Goal: Transaction & Acquisition: Book appointment/travel/reservation

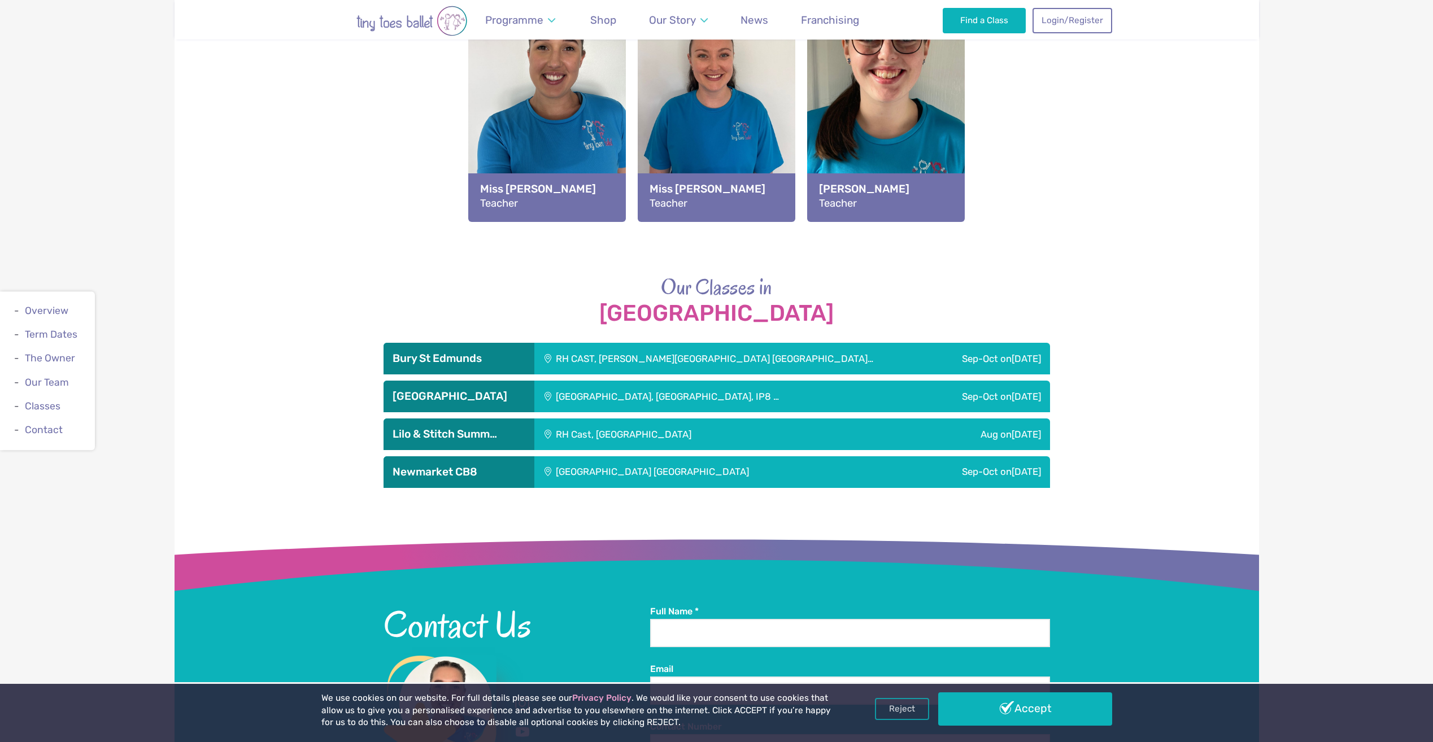
scroll to position [1508, 0]
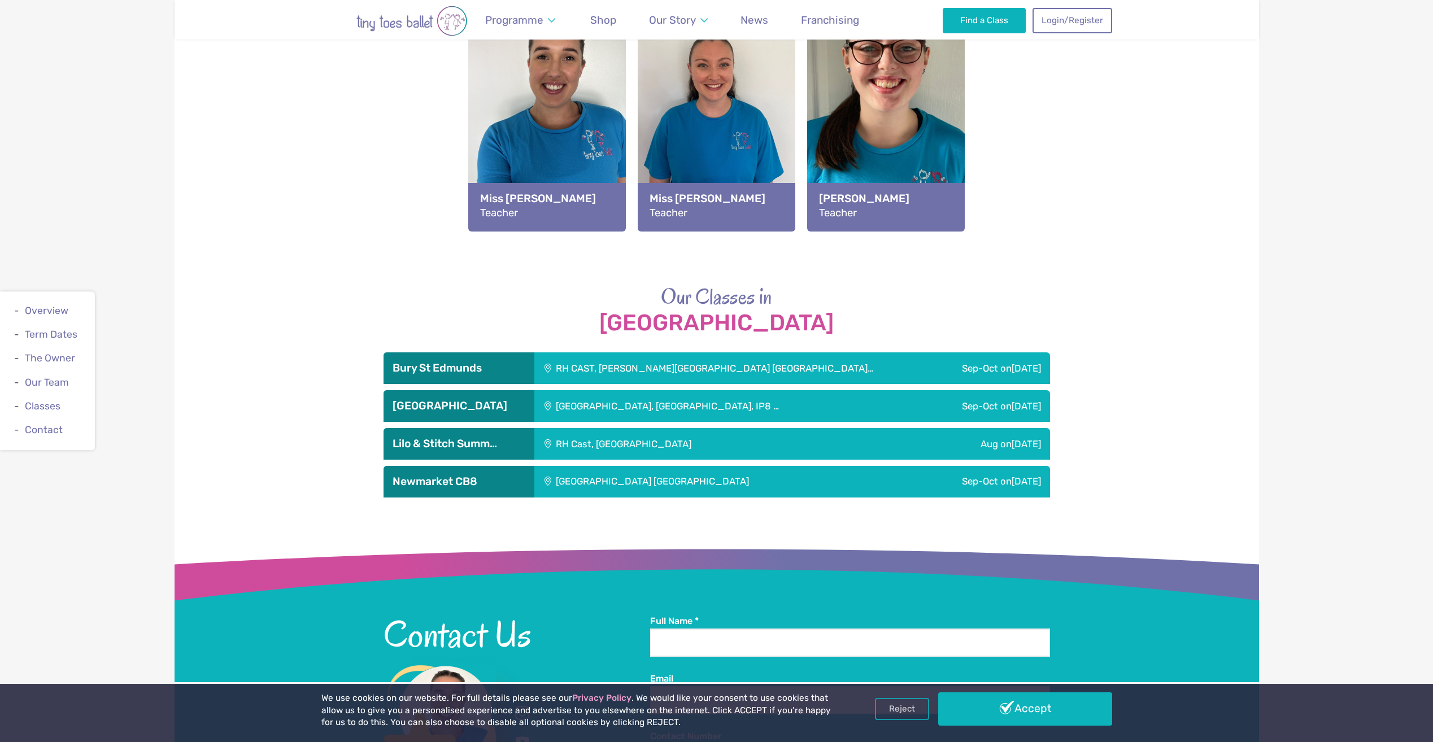
click at [897, 482] on div "Sep-Oct on Saturday" at bounding box center [972, 482] width 156 height 32
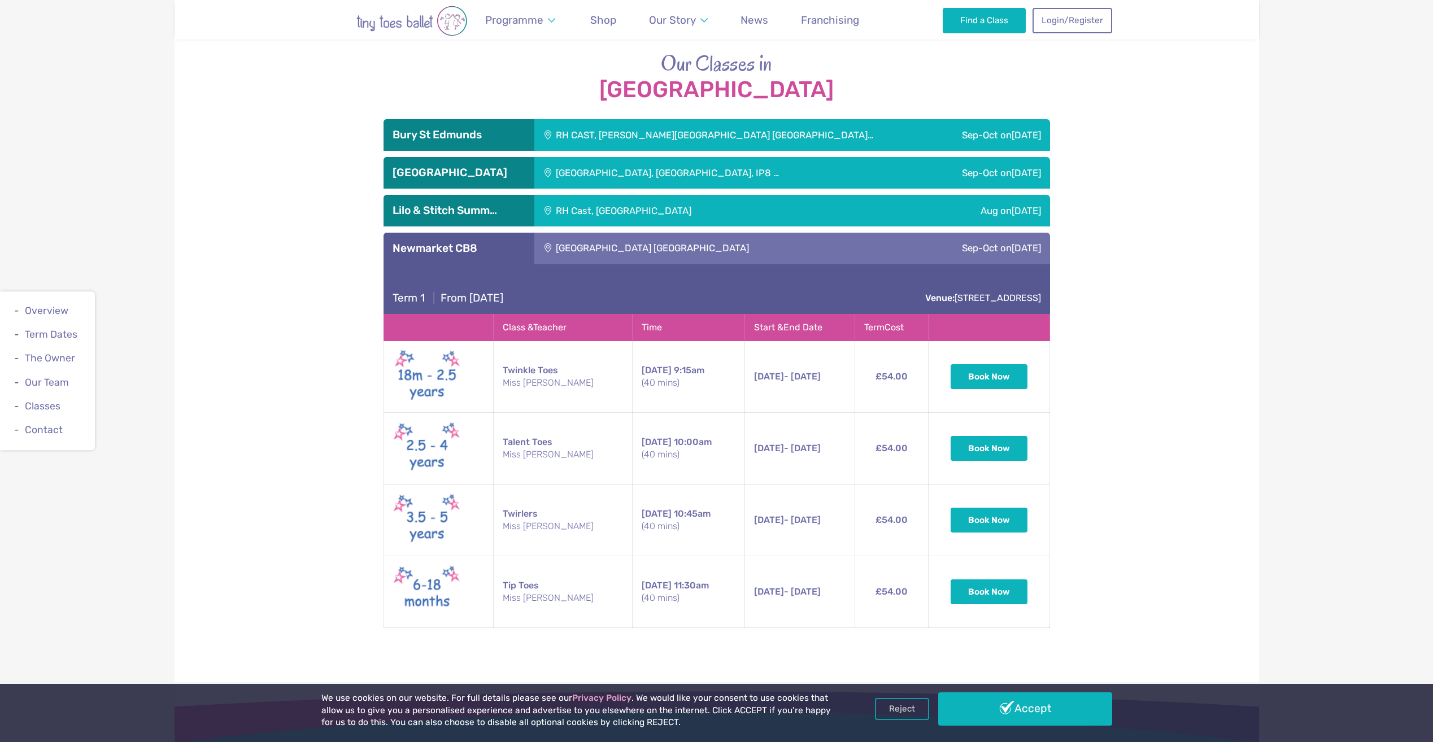
scroll to position [1791, 0]
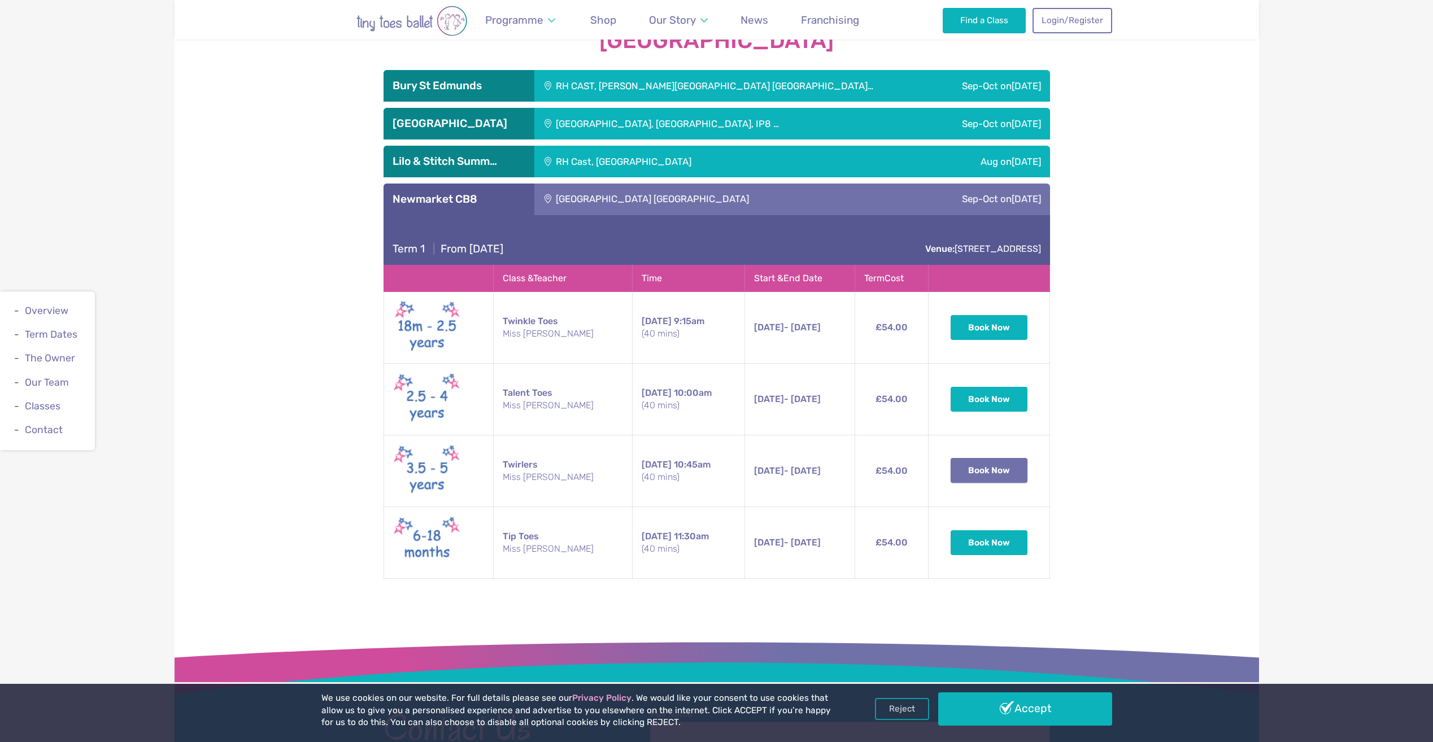
click at [985, 468] on button "Book Now" at bounding box center [989, 470] width 77 height 25
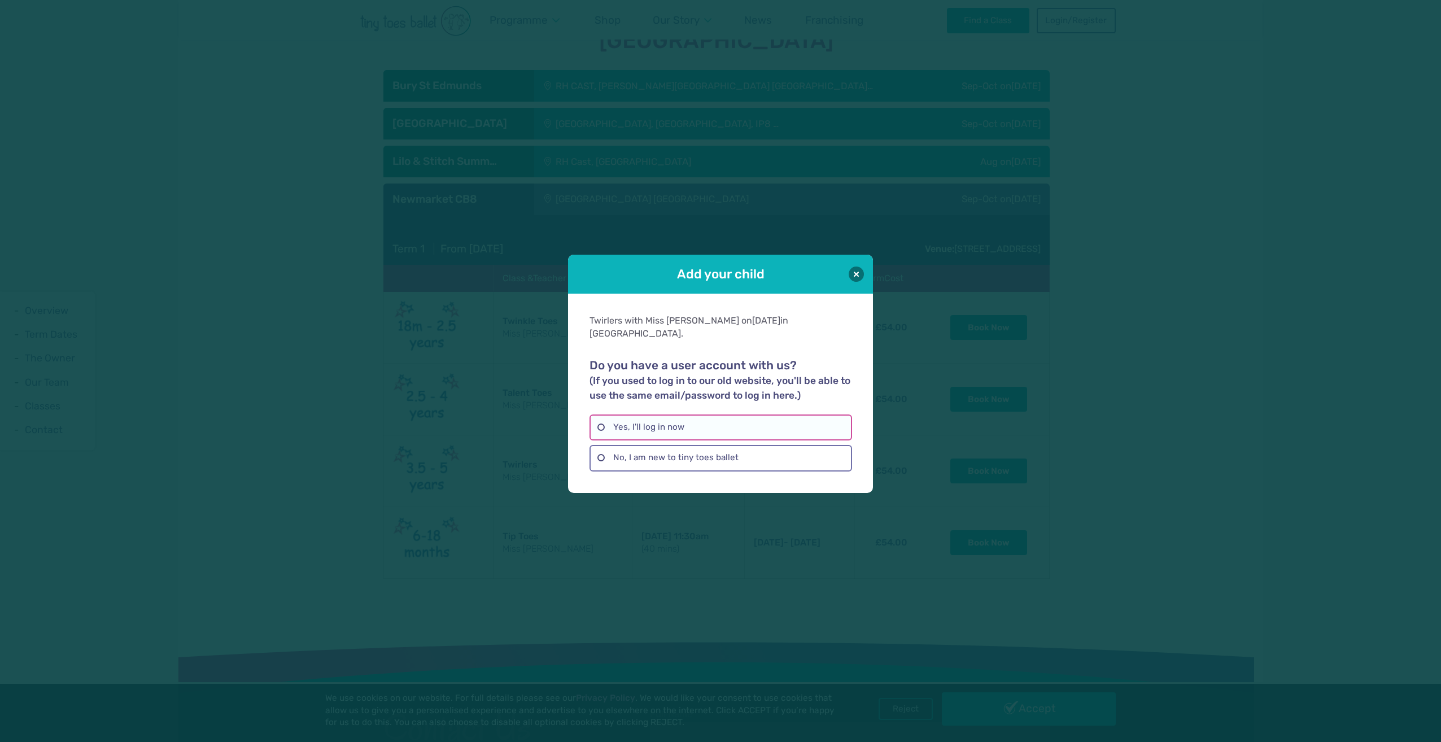
click at [678, 417] on label "Yes, I'll log in now" at bounding box center [721, 428] width 262 height 26
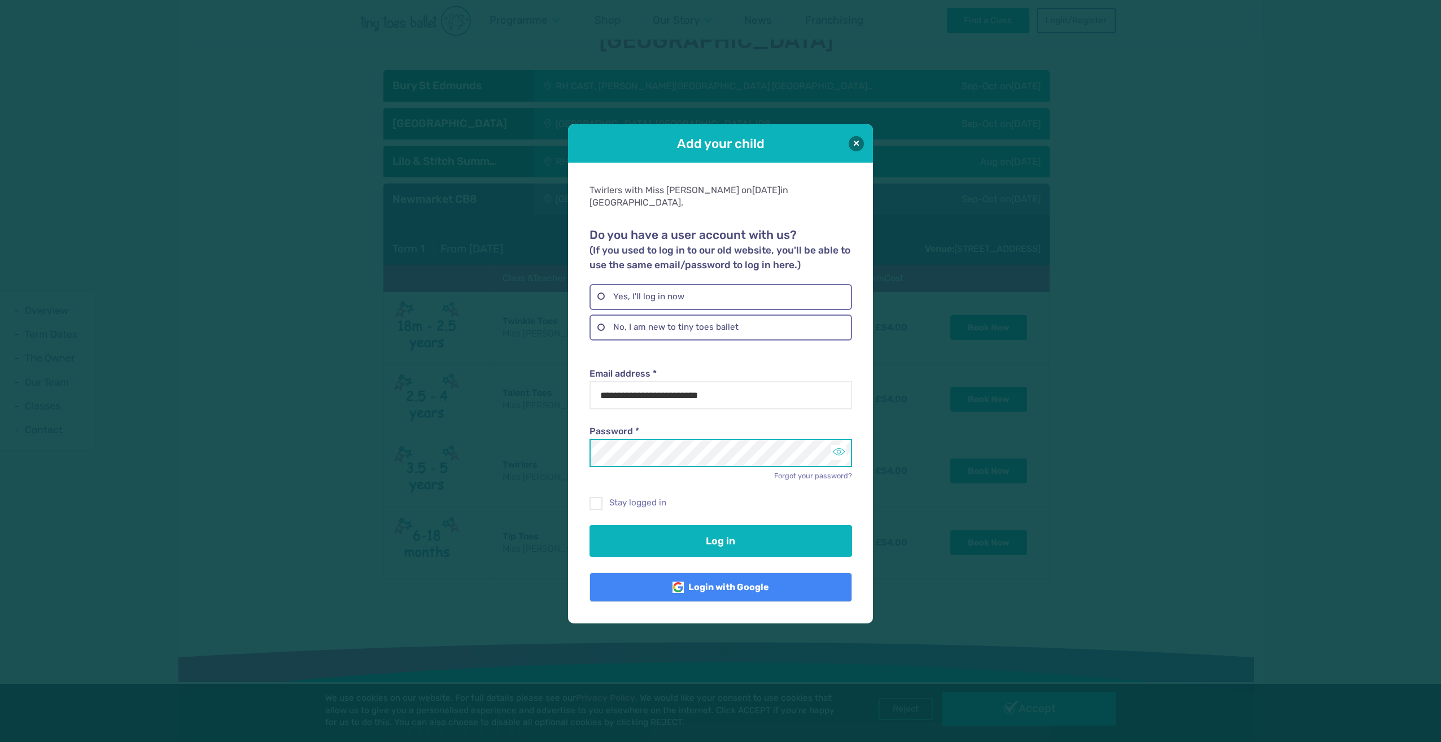
click at [832, 448] on button "Toggle password visibility" at bounding box center [838, 452] width 15 height 15
click at [716, 512] on div "Log in" at bounding box center [721, 532] width 262 height 47
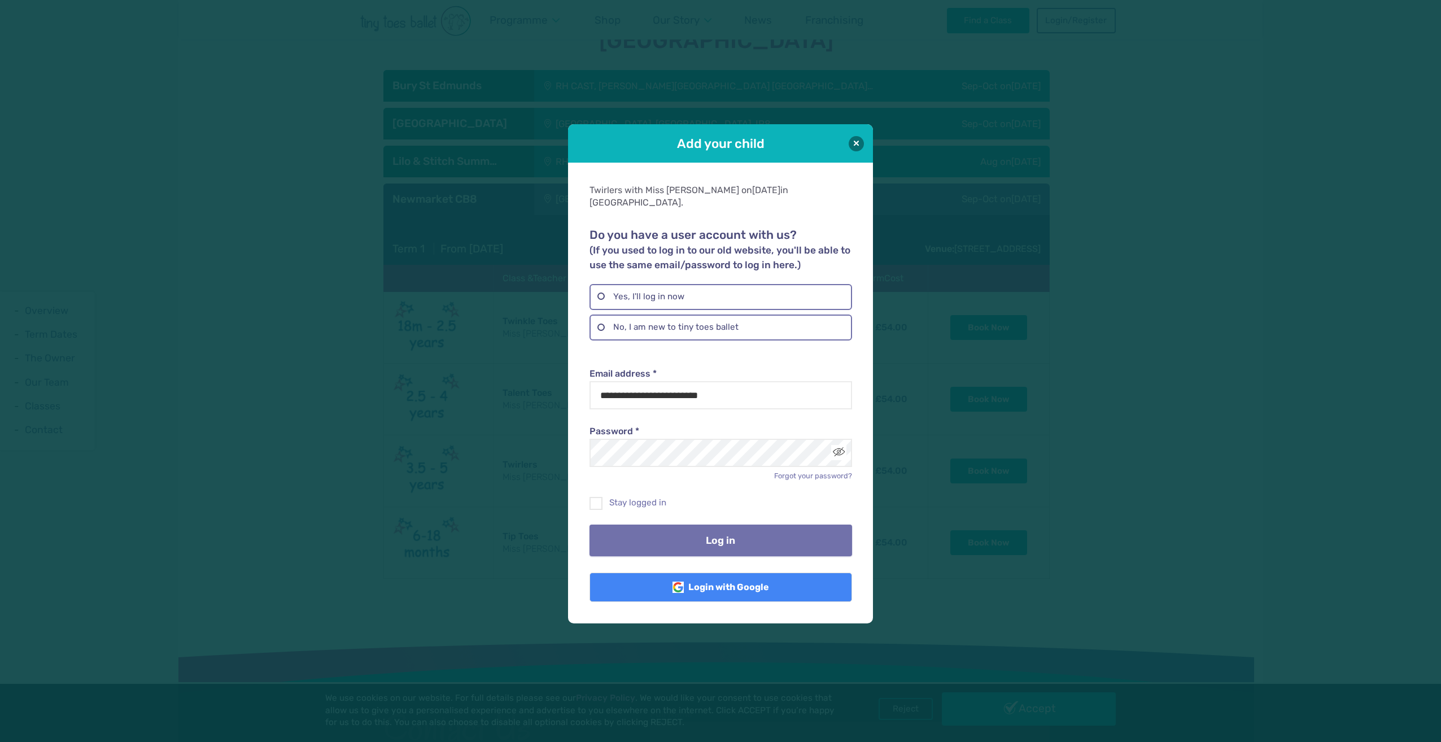
click at [735, 526] on button "Log in" at bounding box center [721, 541] width 262 height 32
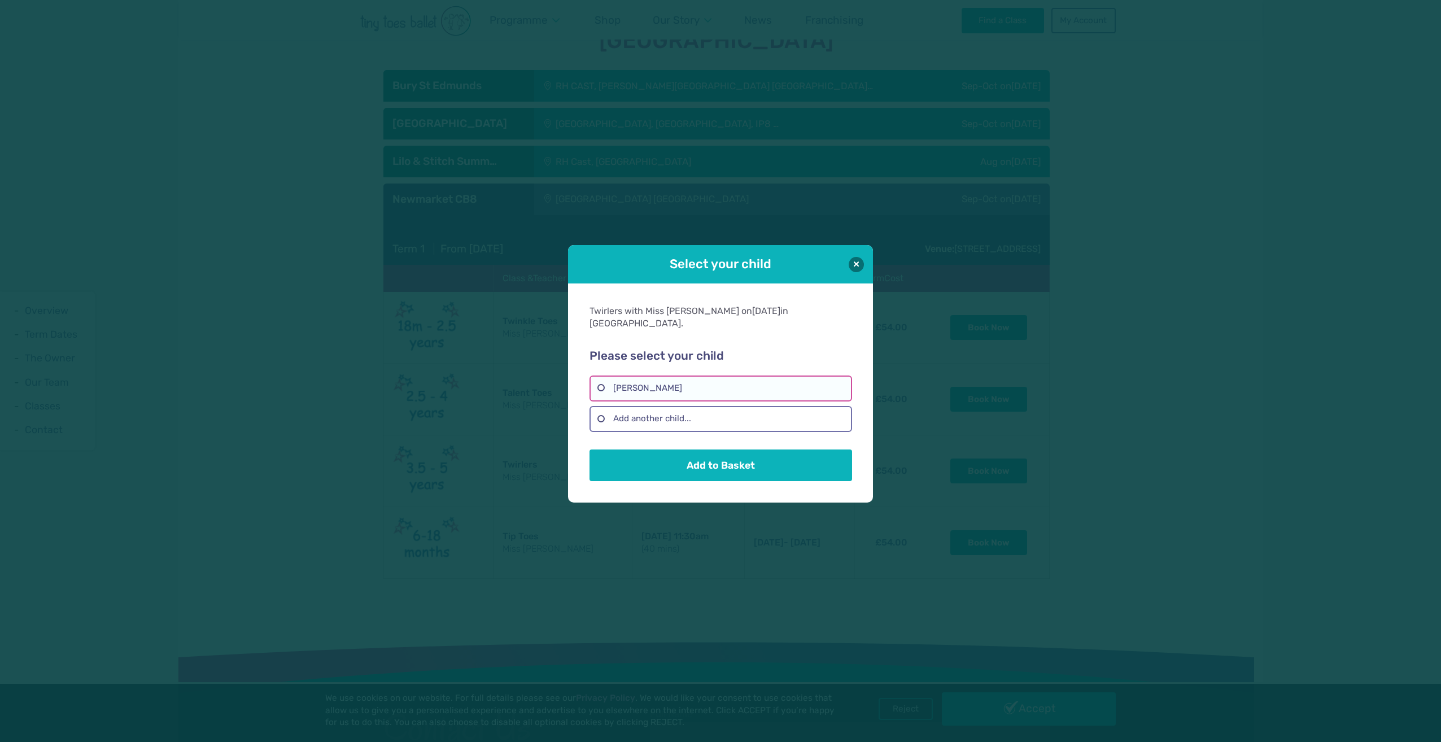
click at [611, 377] on label "Lyla Hadfield" at bounding box center [721, 389] width 262 height 26
click at [753, 463] on button "Add to Basket" at bounding box center [721, 465] width 262 height 32
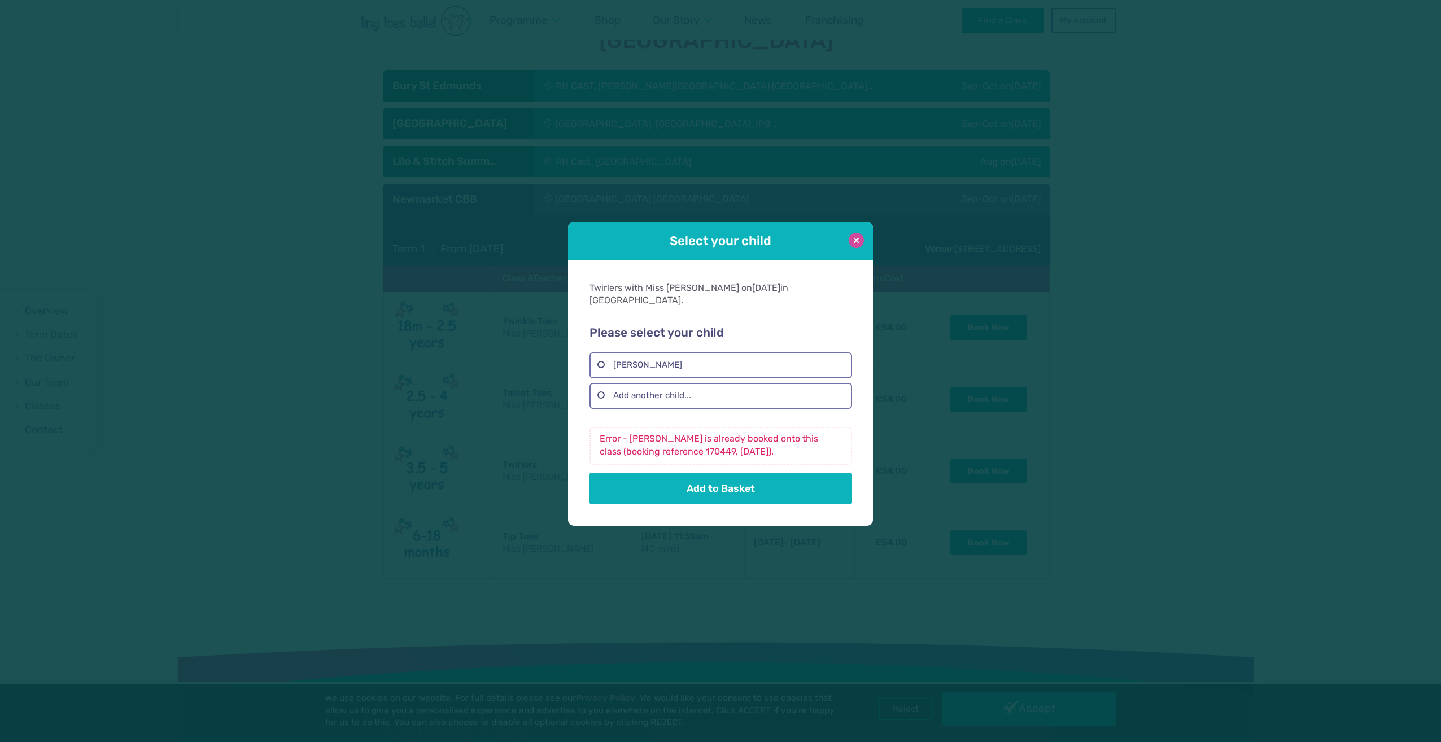
click at [851, 244] on button at bounding box center [856, 240] width 15 height 15
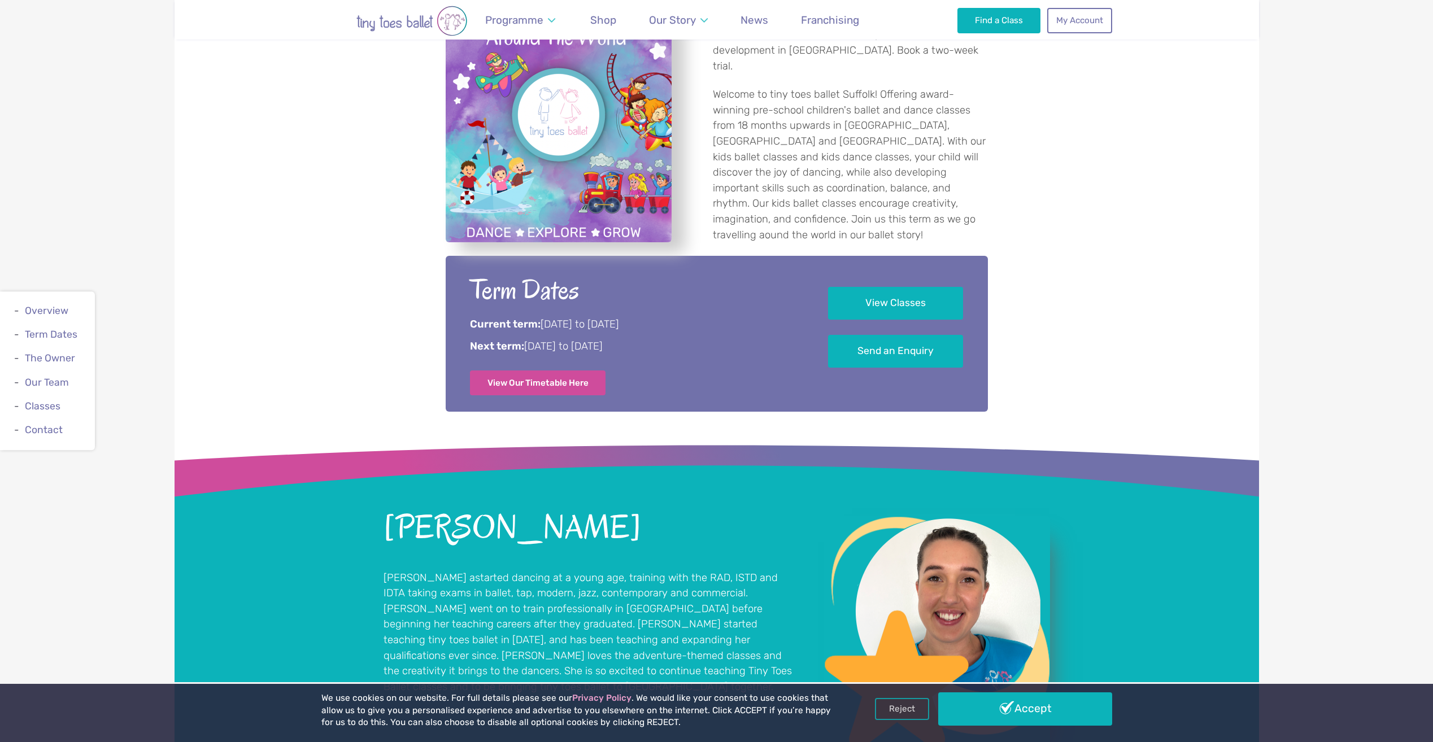
scroll to position [548, 0]
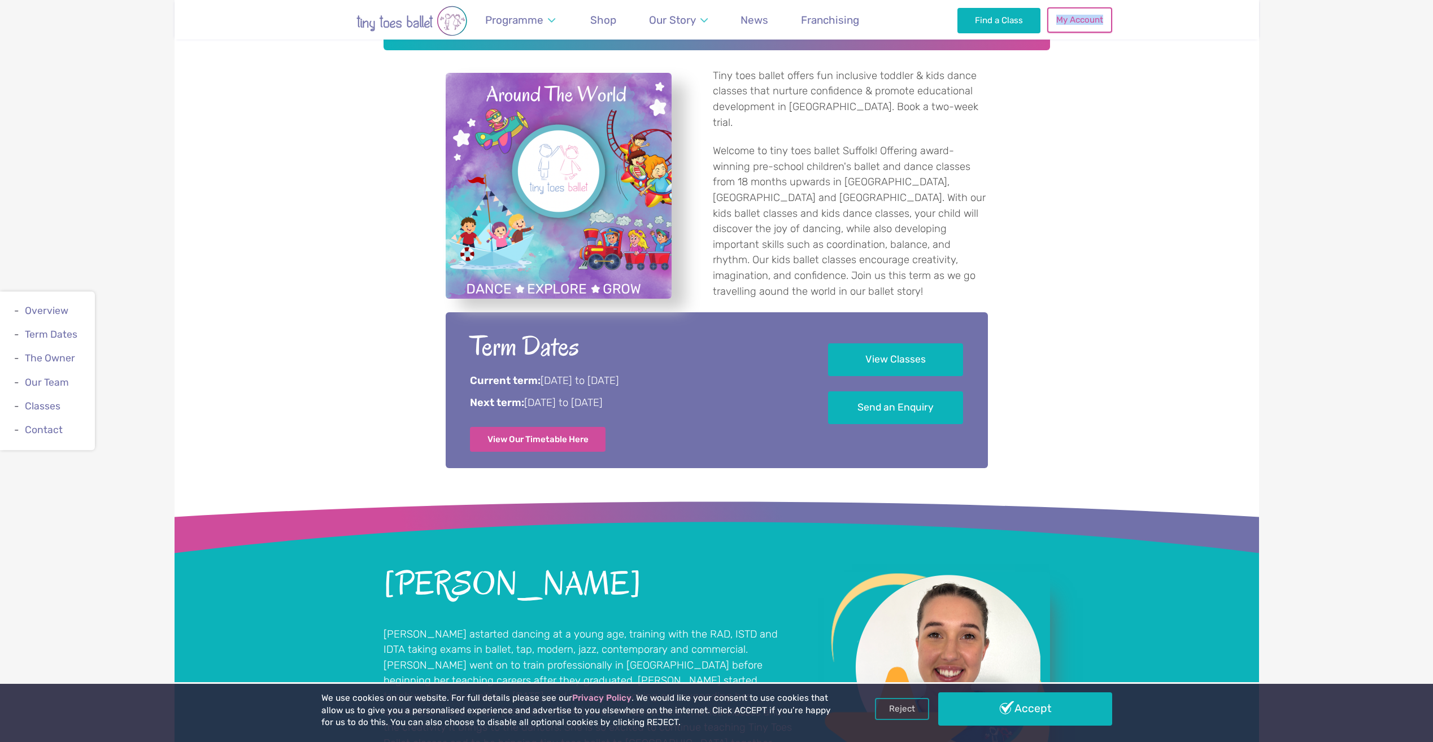
click at [1103, 10] on div "Find a Class My Account 0" at bounding box center [1034, 20] width 154 height 40
drag, startPoint x: 1103, startPoint y: 11, endPoint x: 1099, endPoint y: 15, distance: 6.0
click at [1100, 15] on link "My Account" at bounding box center [1079, 19] width 64 height 25
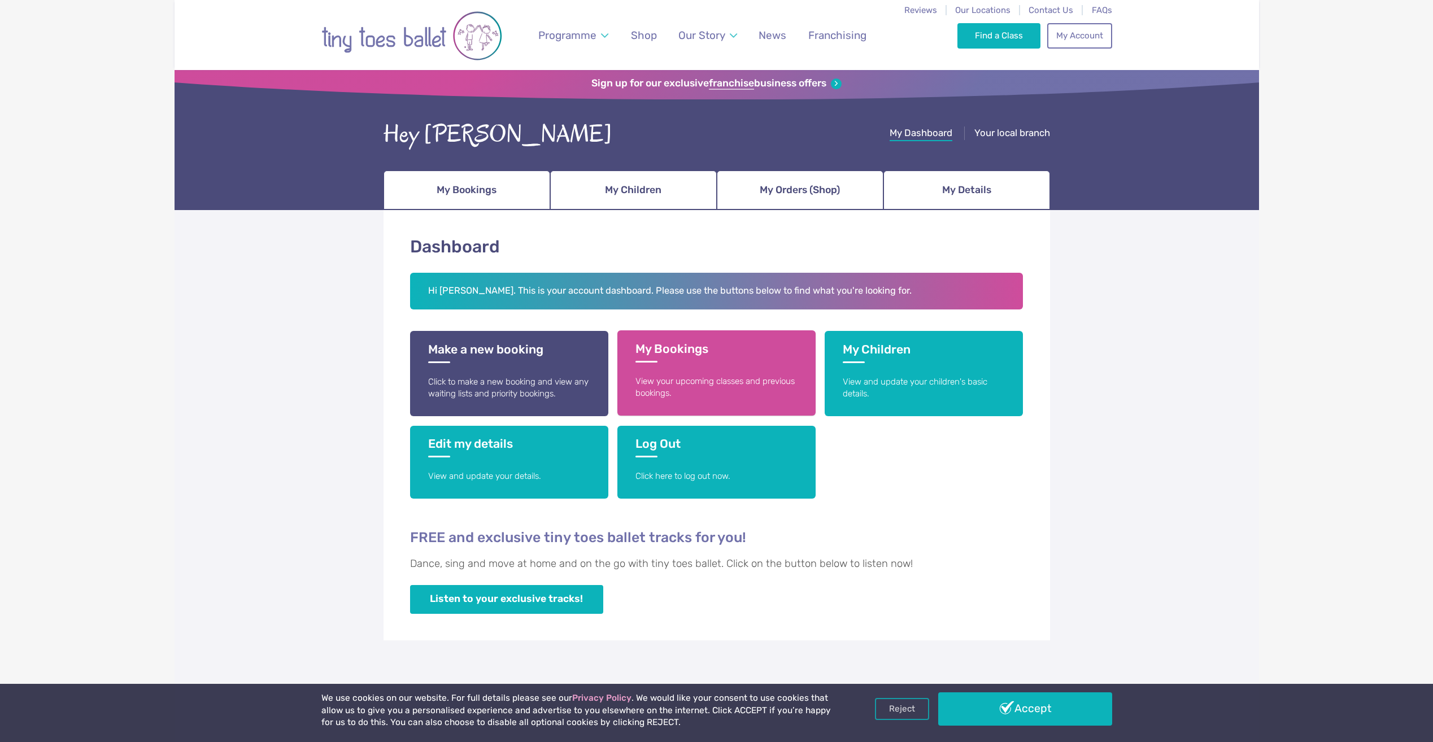
click at [716, 373] on link "My Bookings View your upcoming classes and previous bookings." at bounding box center [716, 372] width 198 height 85
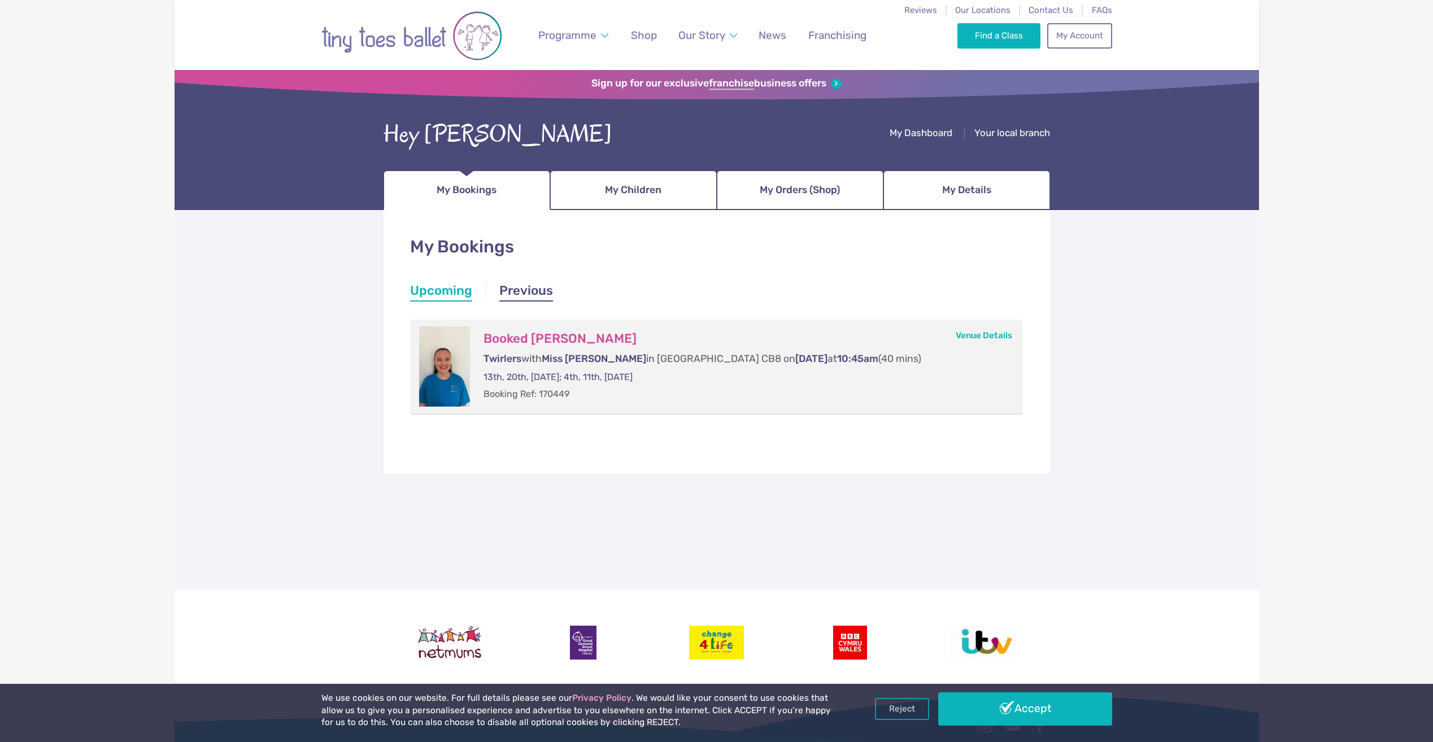
click at [516, 288] on link "Previous" at bounding box center [526, 292] width 54 height 20
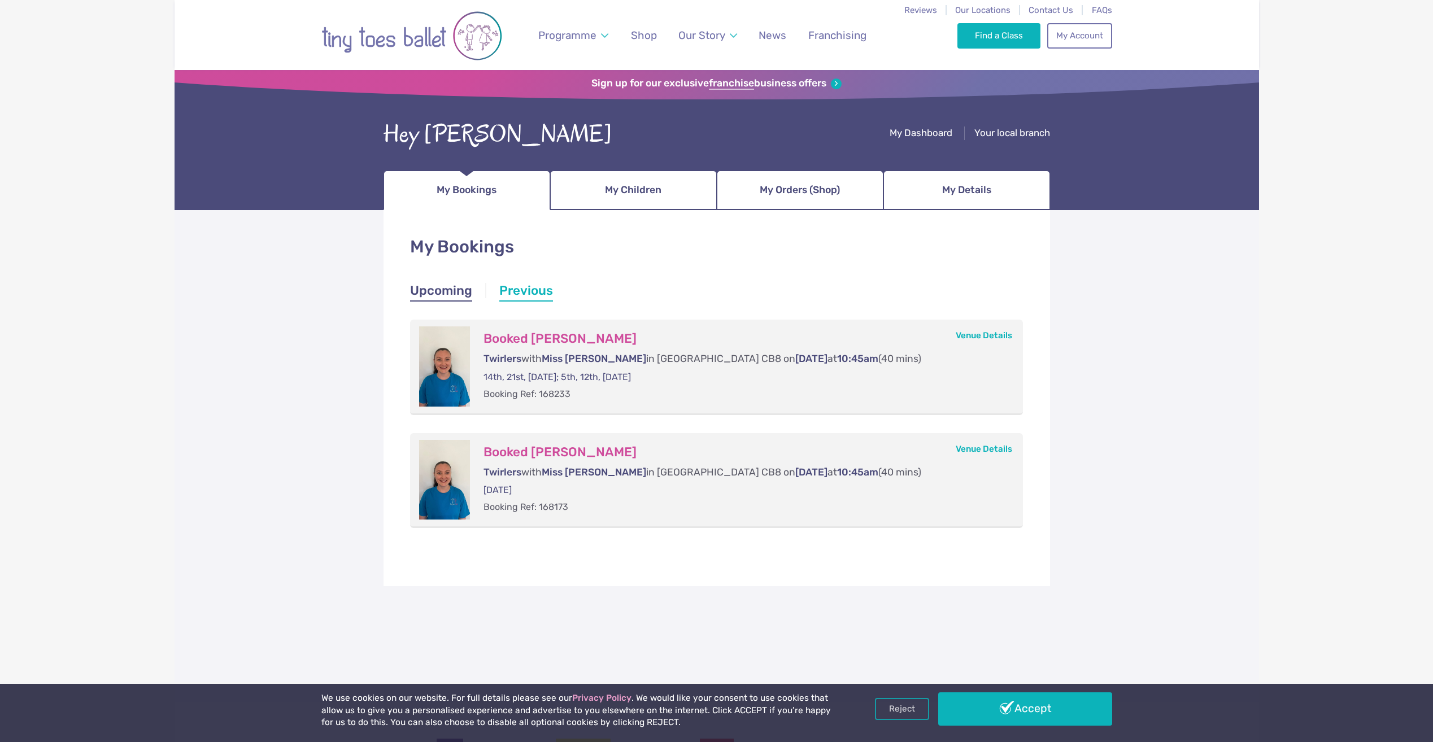
click at [455, 282] on link "Upcoming" at bounding box center [441, 292] width 62 height 20
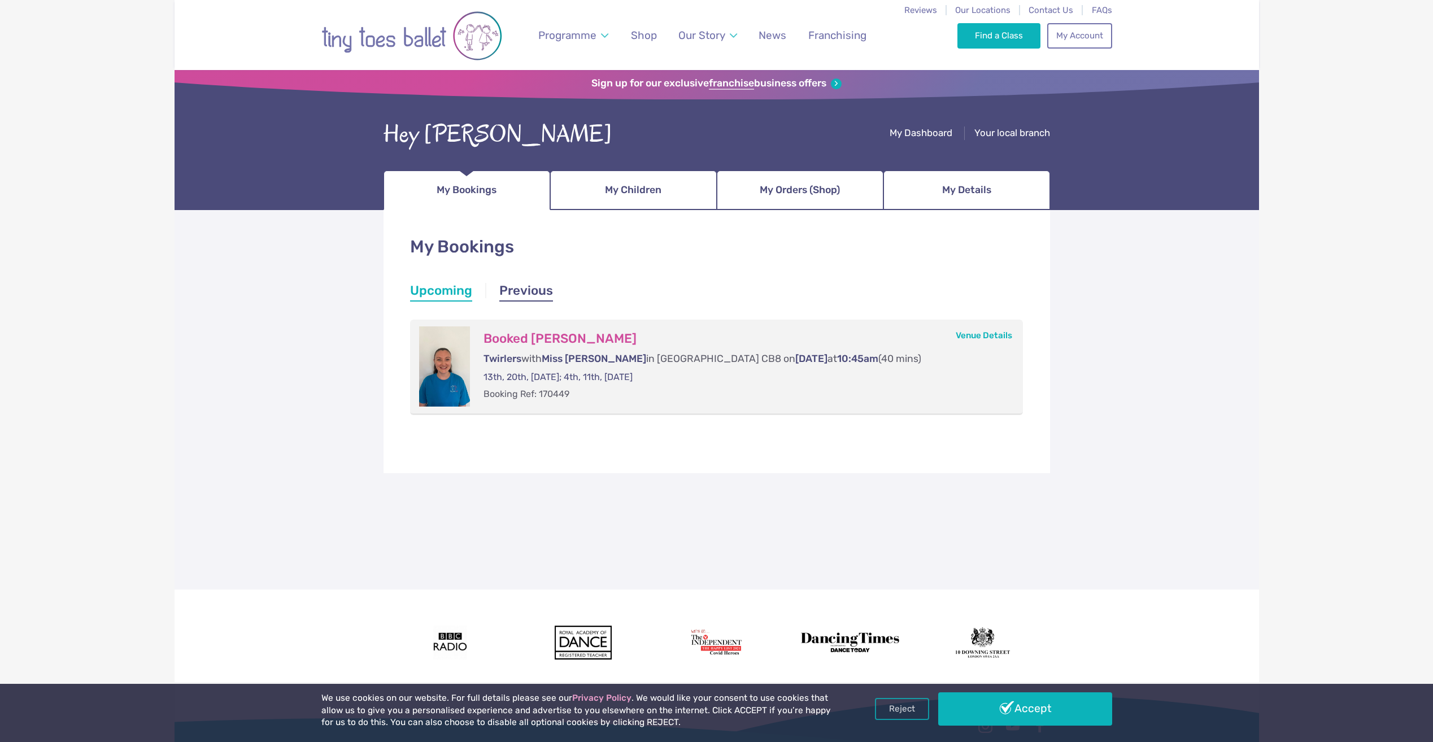
click at [523, 295] on link "Previous" at bounding box center [526, 292] width 54 height 20
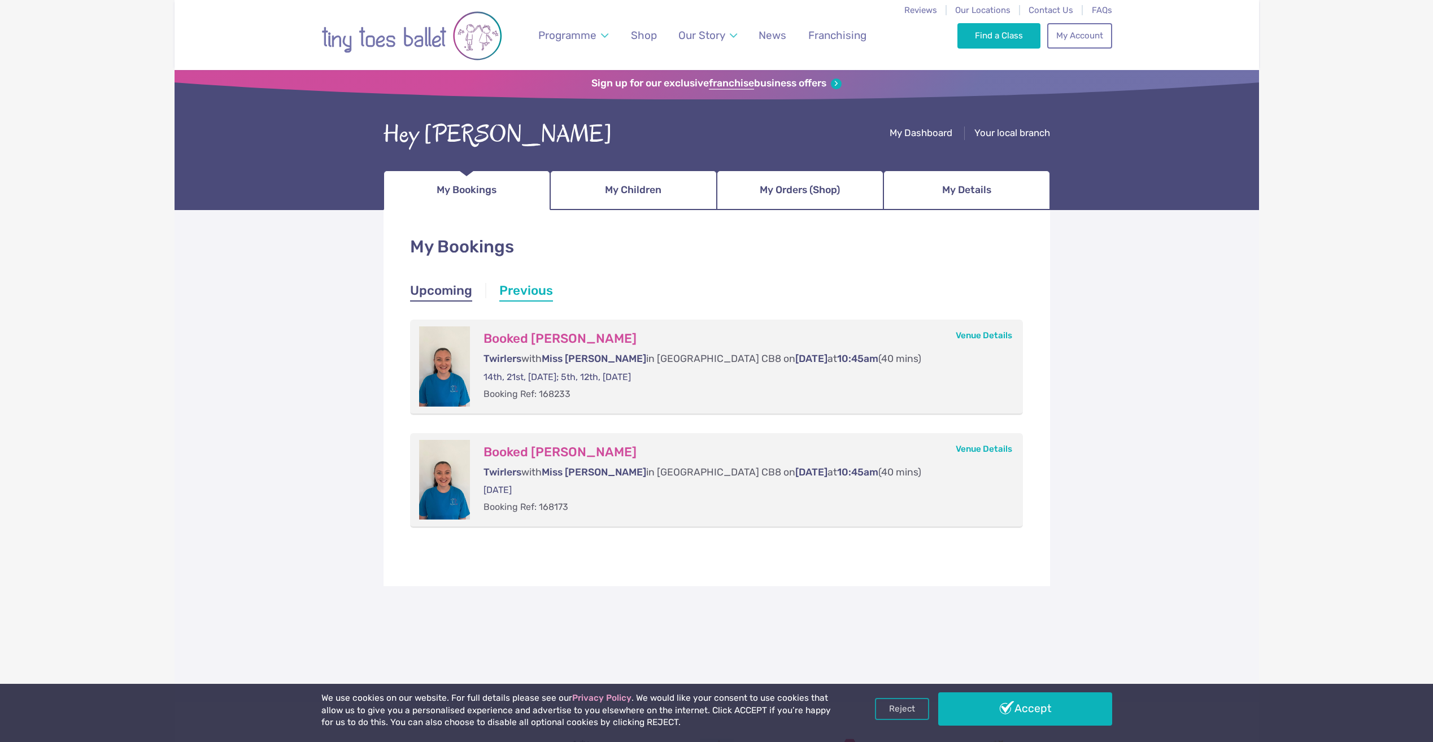
click at [460, 292] on link "Upcoming" at bounding box center [441, 292] width 62 height 20
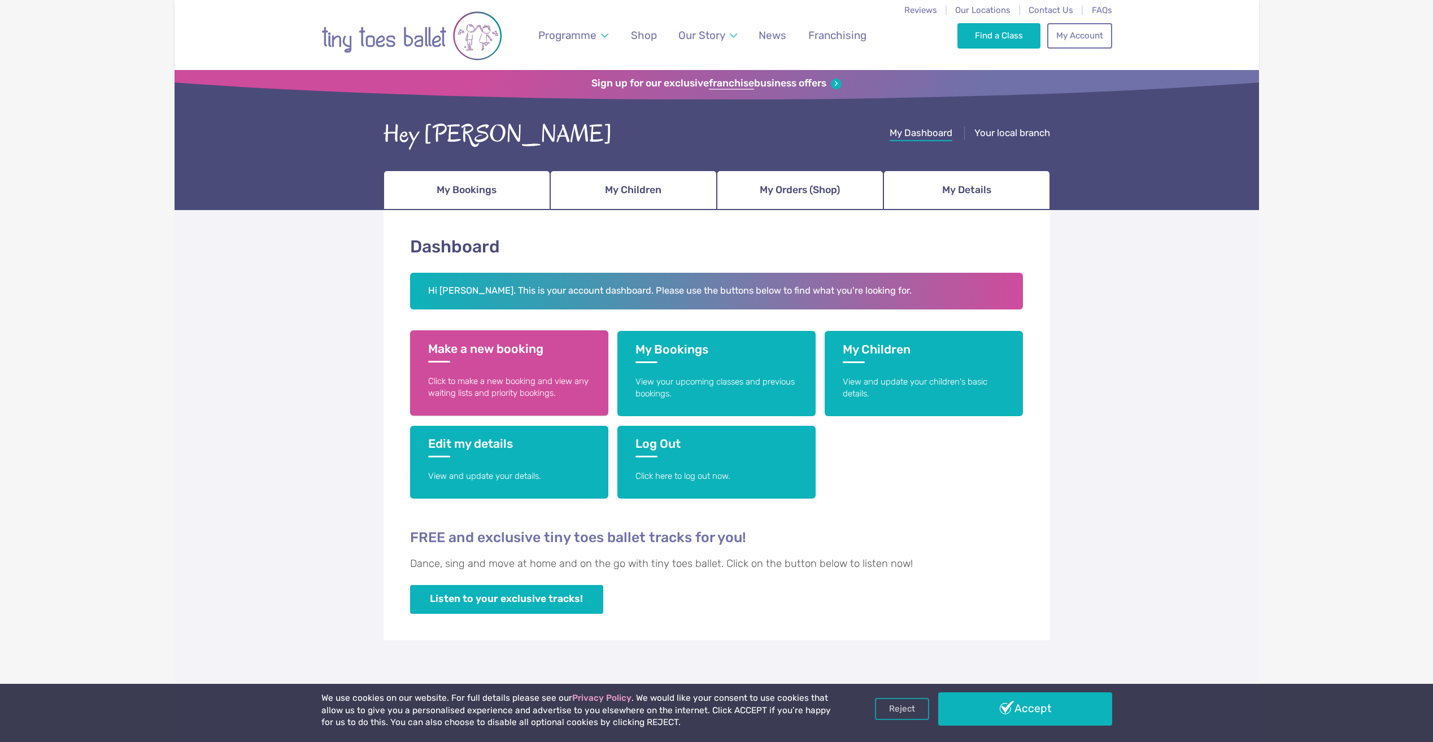
click at [504, 379] on p "Click to make a new booking and view any waiting lists and priority bookings." at bounding box center [509, 388] width 162 height 24
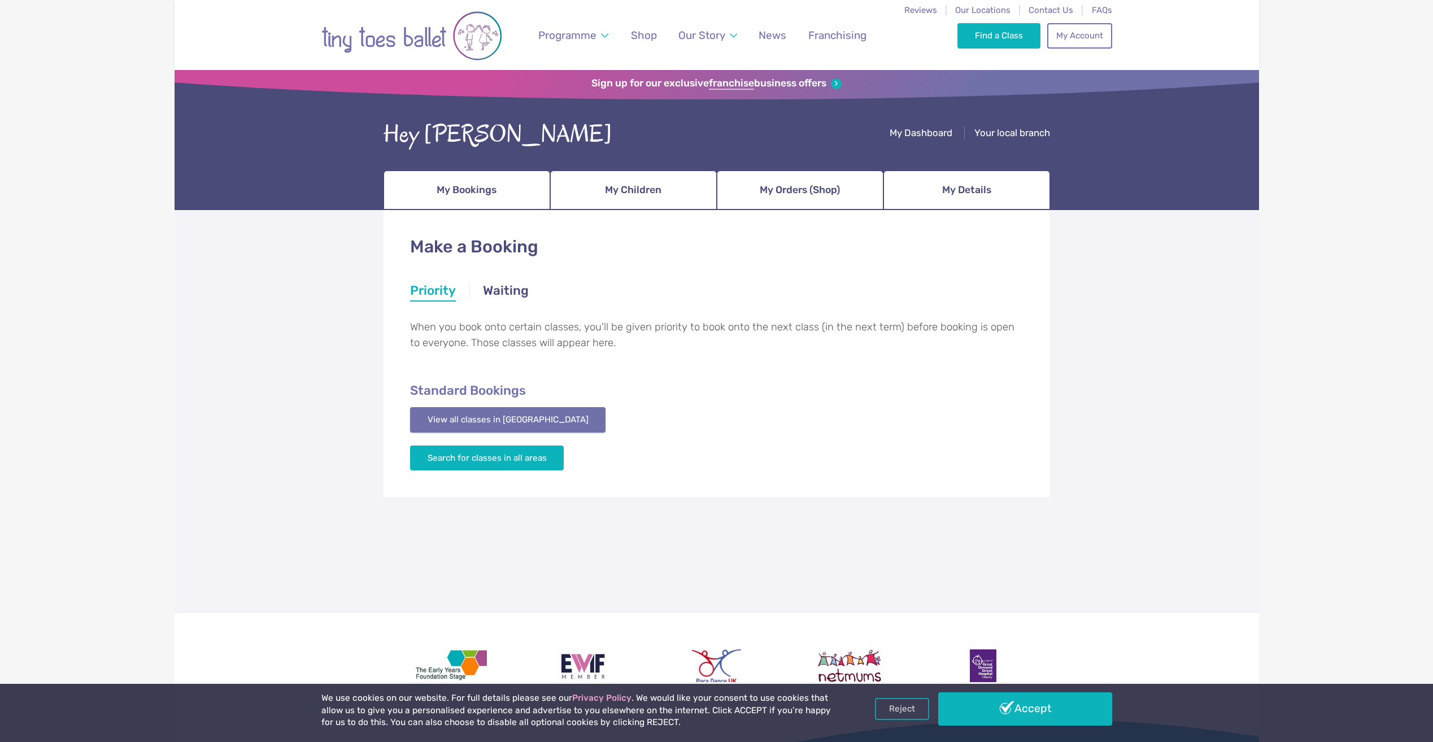
click at [509, 412] on link "View all classes in [GEOGRAPHIC_DATA]" at bounding box center [508, 419] width 196 height 25
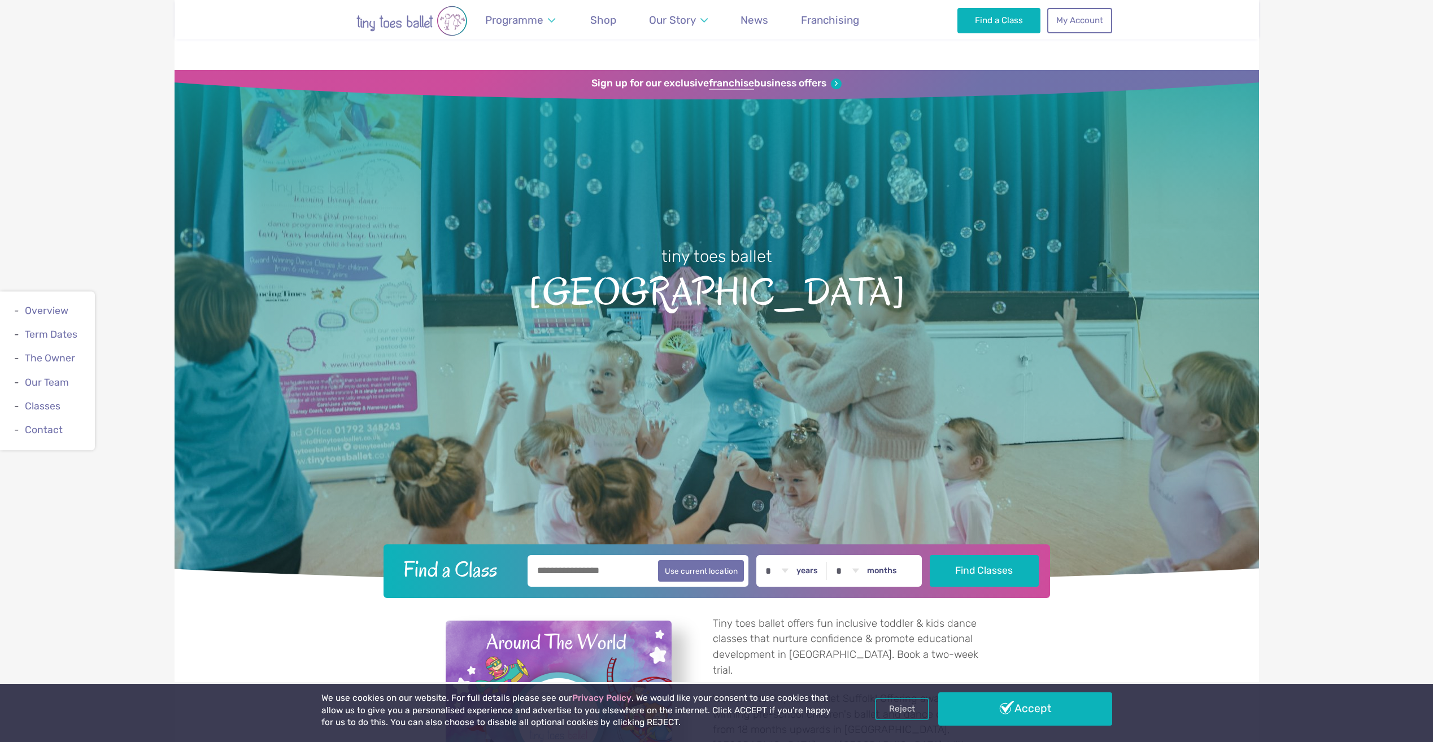
scroll to position [1791, 0]
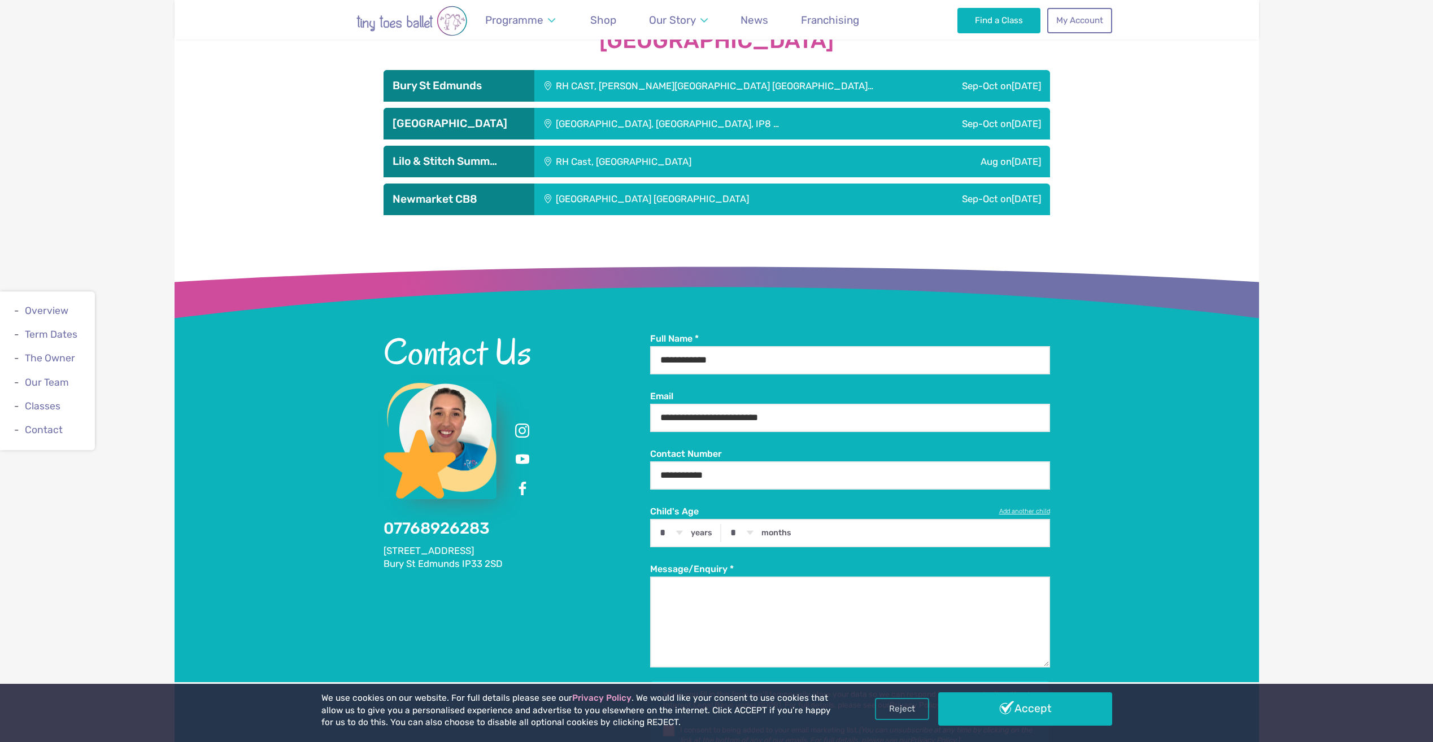
click at [615, 197] on div "Ellesmere Centre Suffolk" at bounding box center [714, 200] width 360 height 32
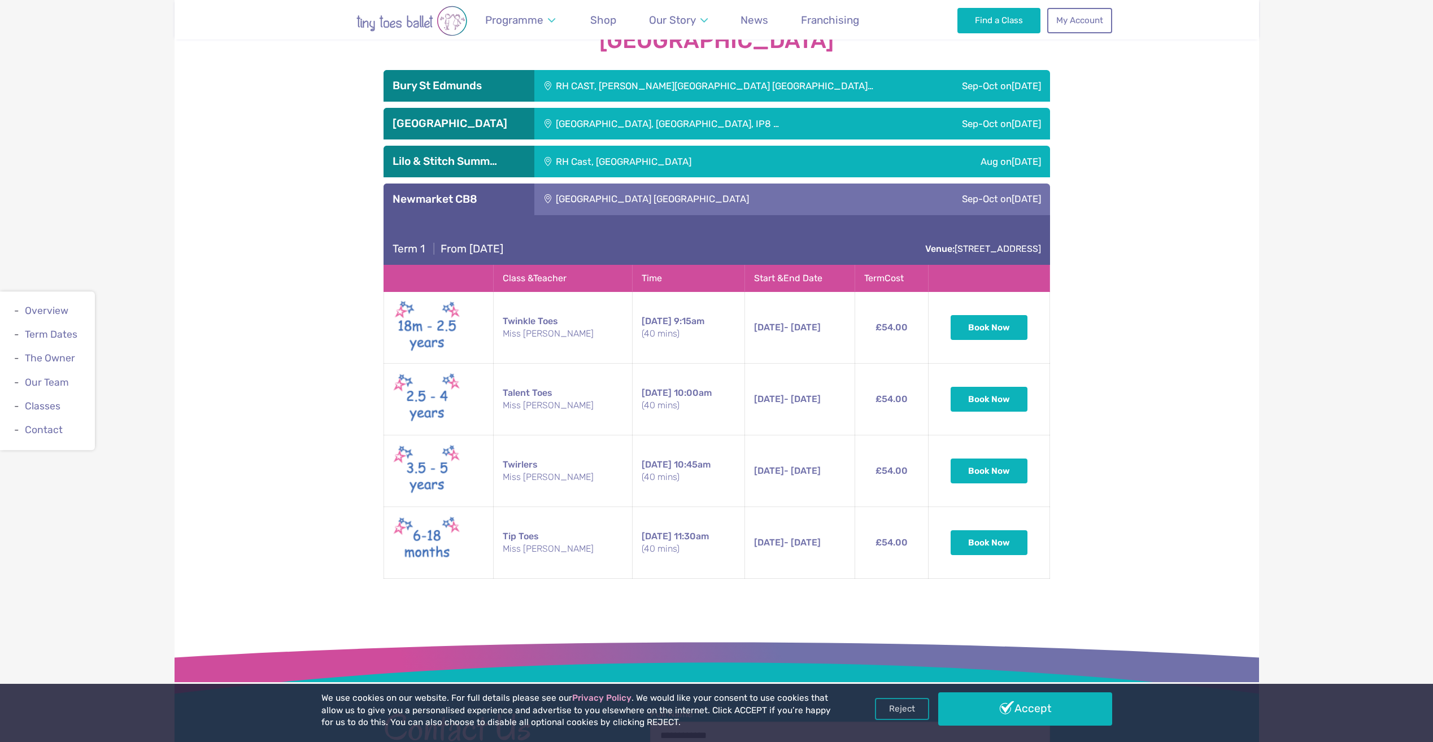
click at [994, 471] on button "Book Now" at bounding box center [989, 471] width 77 height 25
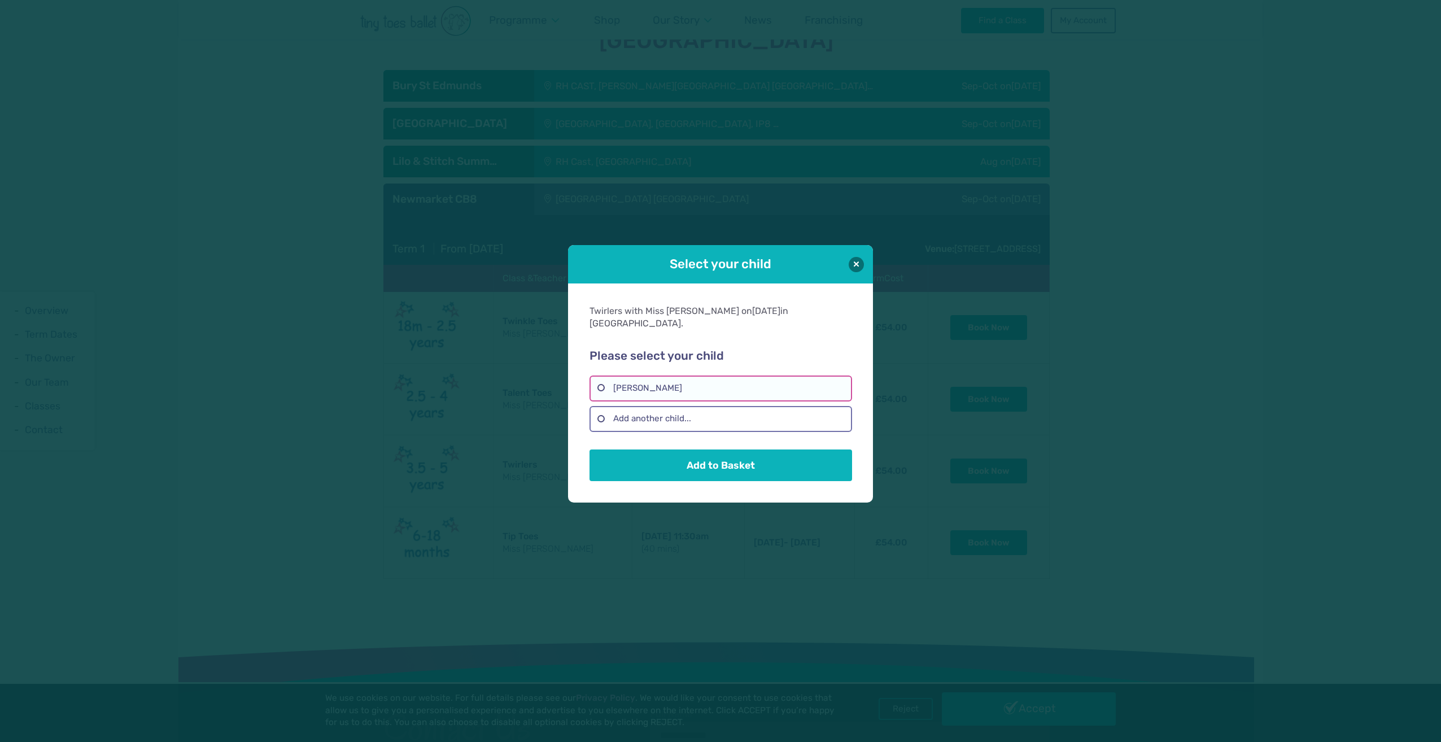
click at [626, 378] on label "Lyla Hadfield" at bounding box center [721, 389] width 262 height 26
click at [684, 452] on button "Add to Basket" at bounding box center [721, 465] width 262 height 32
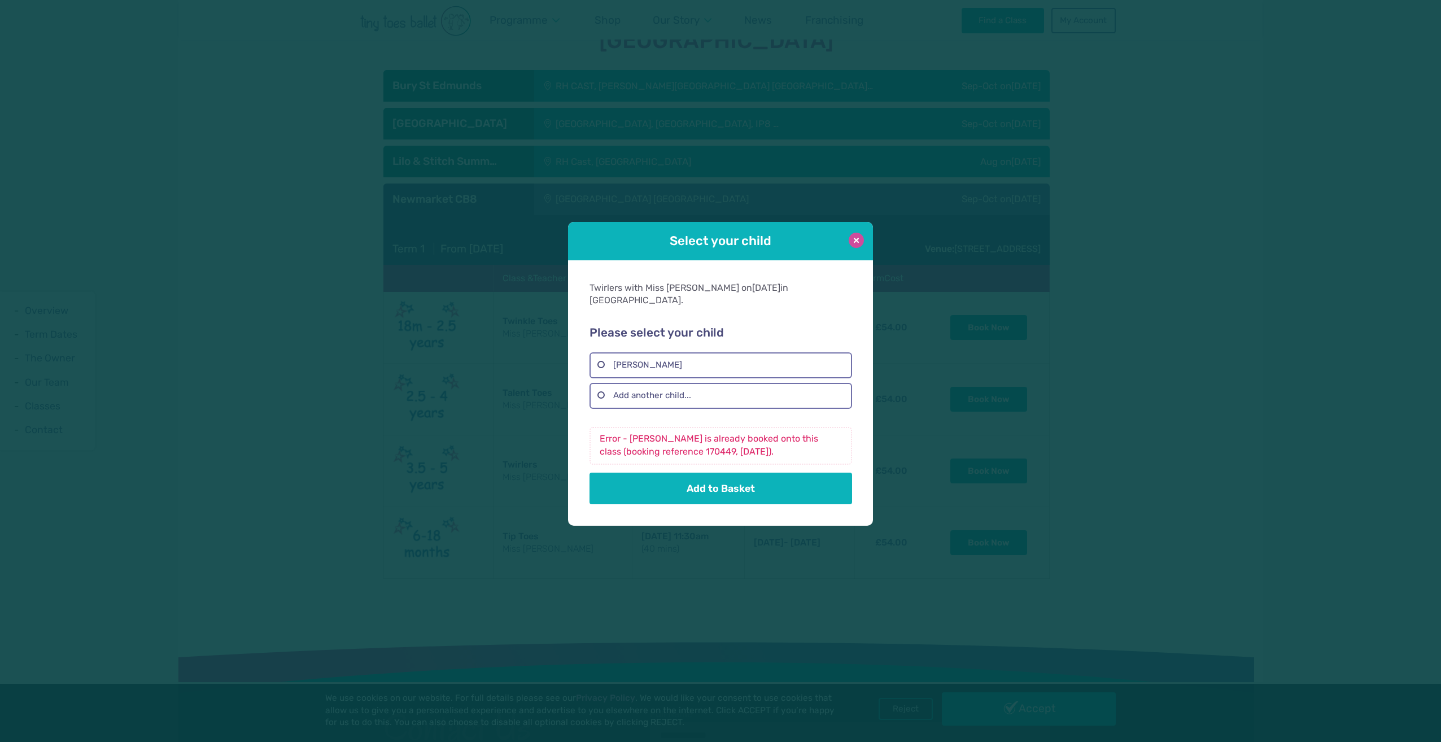
click at [860, 248] on button at bounding box center [856, 240] width 15 height 15
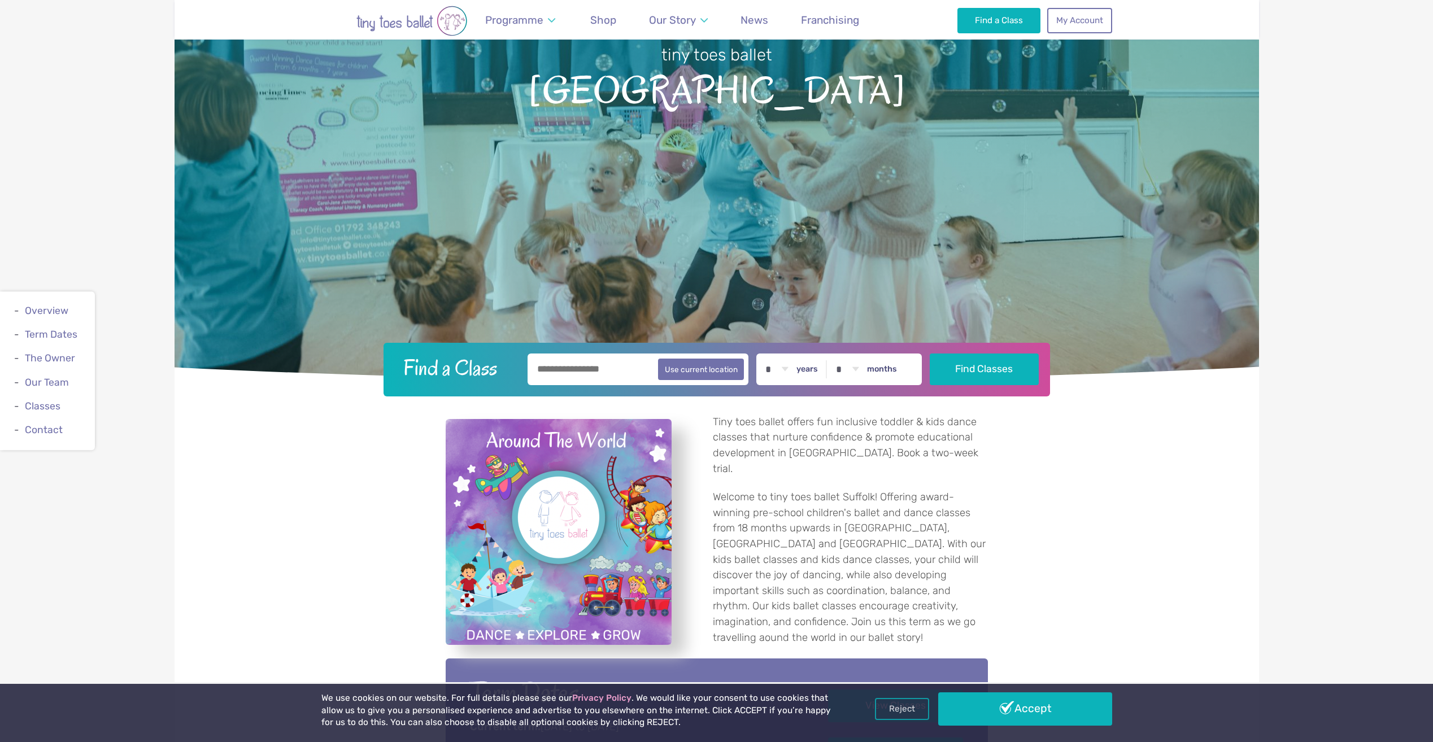
scroll to position [40, 0]
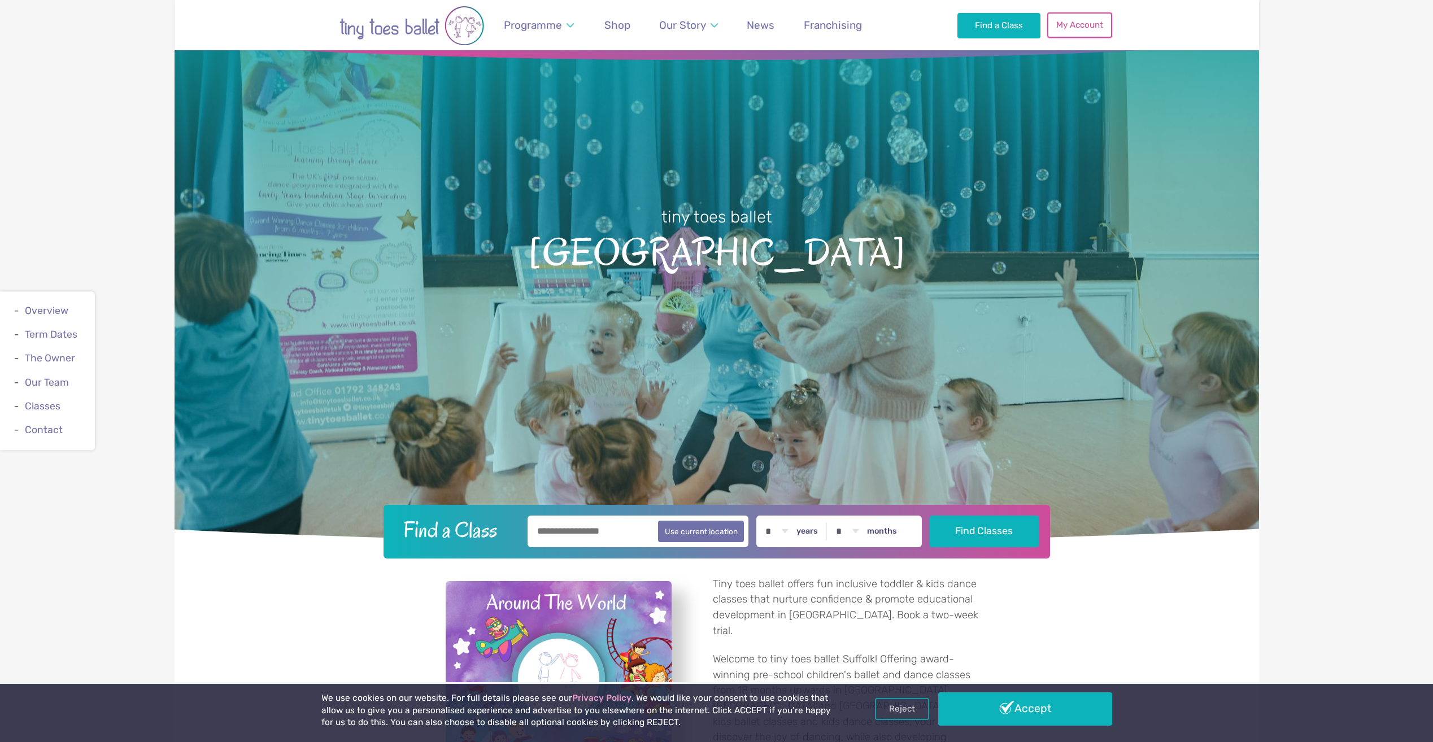
click at [1068, 26] on link "My Account" at bounding box center [1079, 24] width 64 height 25
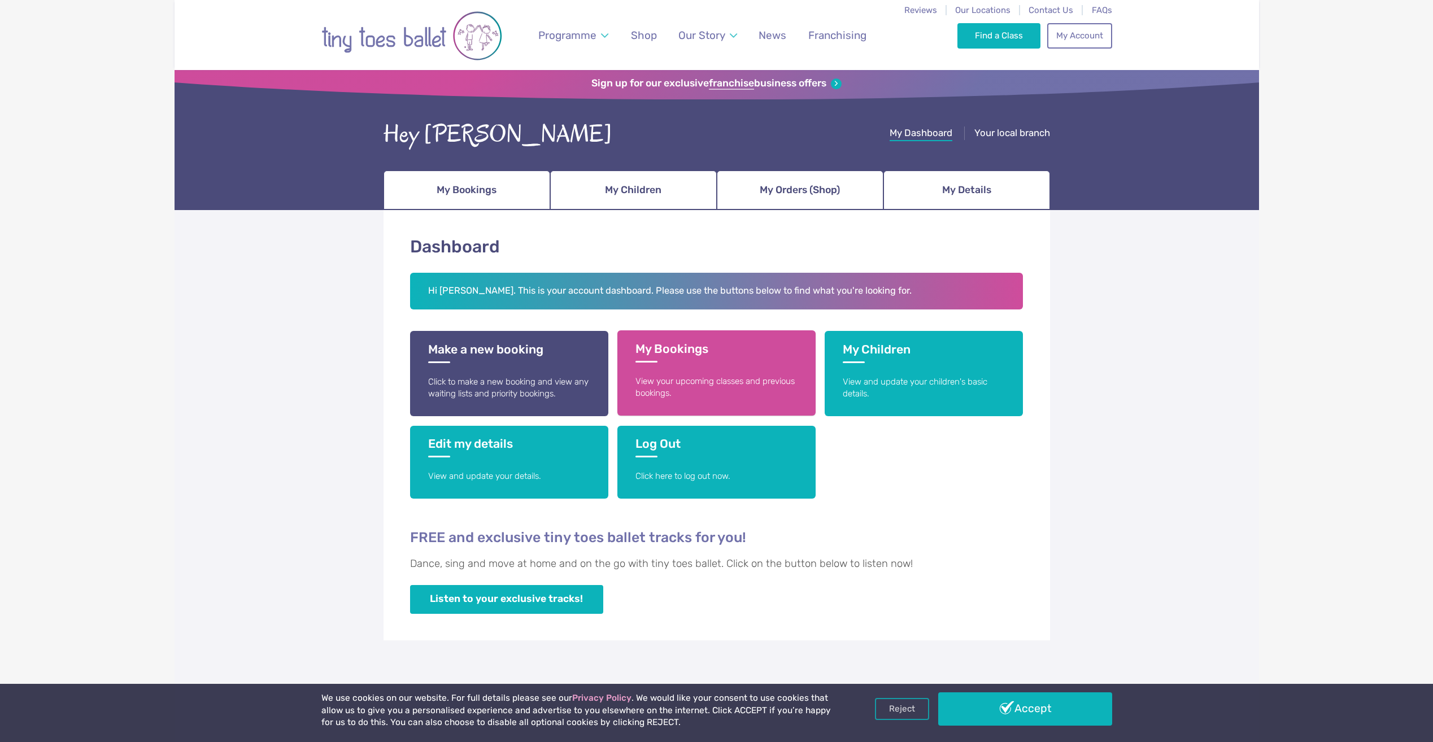
click at [669, 359] on h3 "My Bookings" at bounding box center [716, 352] width 162 height 21
